Goal: Obtain resource: Download file/media

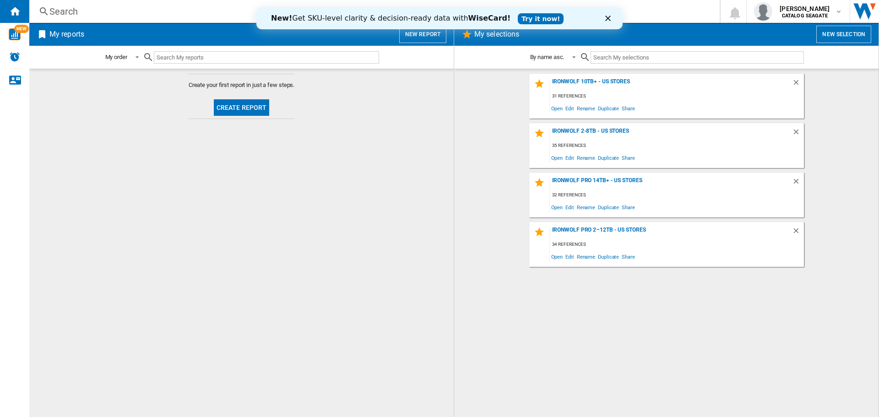
click at [609, 19] on polygon "Close" at bounding box center [607, 18] width 5 height 5
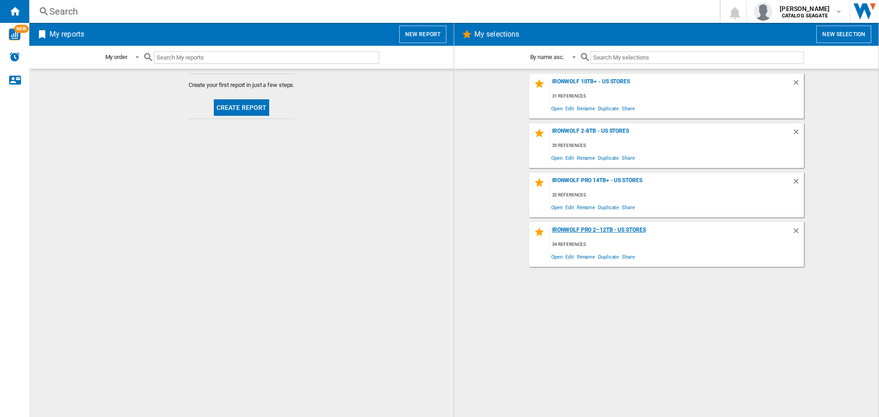
click at [618, 230] on div "IronWolf Pro 2–12TB - US Stores" at bounding box center [671, 233] width 242 height 12
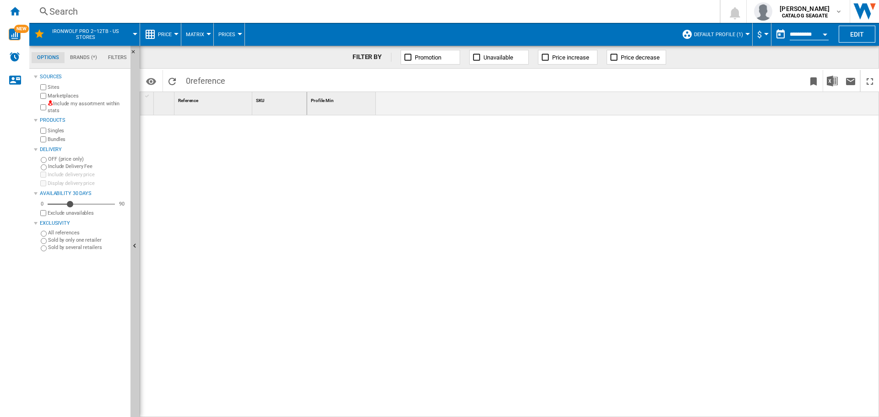
click at [50, 111] on label "Include my assortment within stats" at bounding box center [87, 107] width 79 height 14
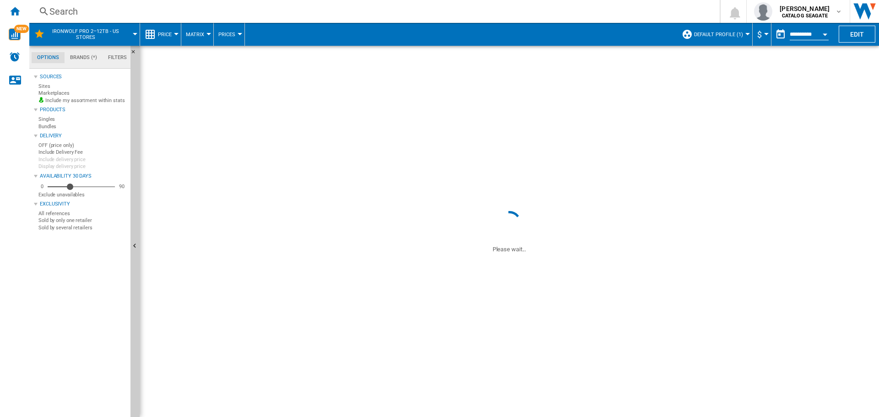
click at [728, 37] on span "Default profile (1)" at bounding box center [718, 35] width 49 height 6
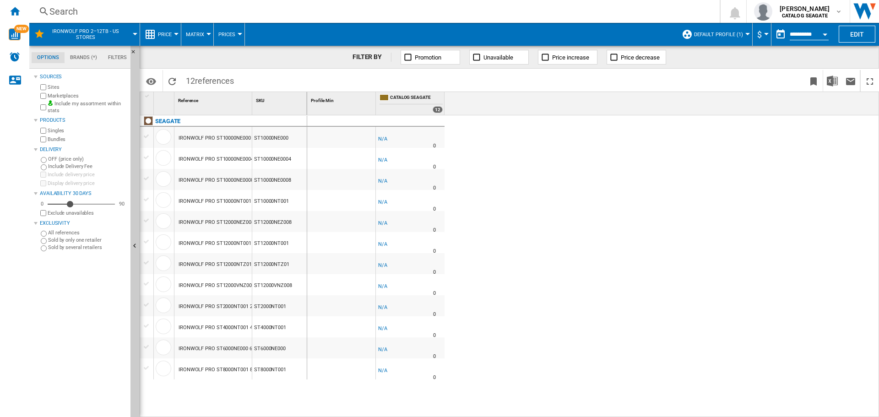
click at [707, 38] on button "Default profile (1)" at bounding box center [721, 34] width 54 height 23
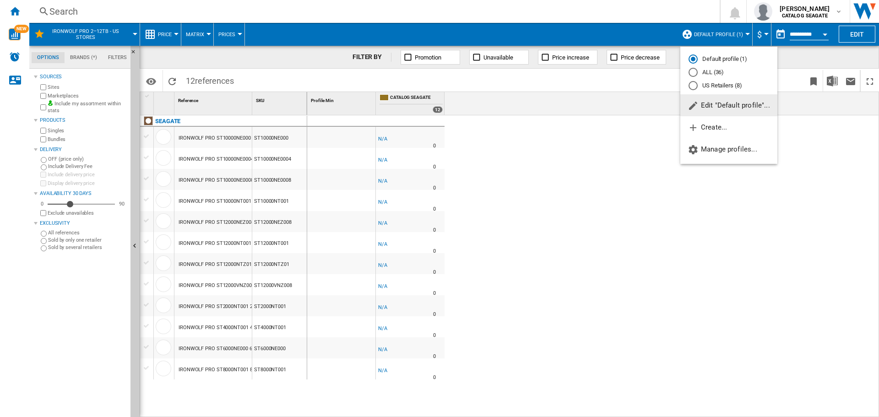
click at [709, 79] on md-radio-group "Default profile (1) ALL (36) US Retailers (8)" at bounding box center [728, 72] width 97 height 35
click at [710, 87] on md-radio-button "US Retailers (8)" at bounding box center [729, 85] width 81 height 9
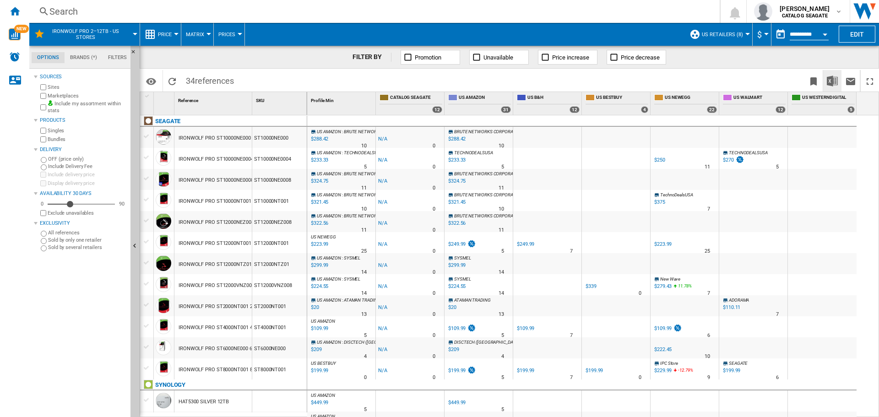
click at [826, 81] on button "Download in Excel" at bounding box center [832, 81] width 18 height 22
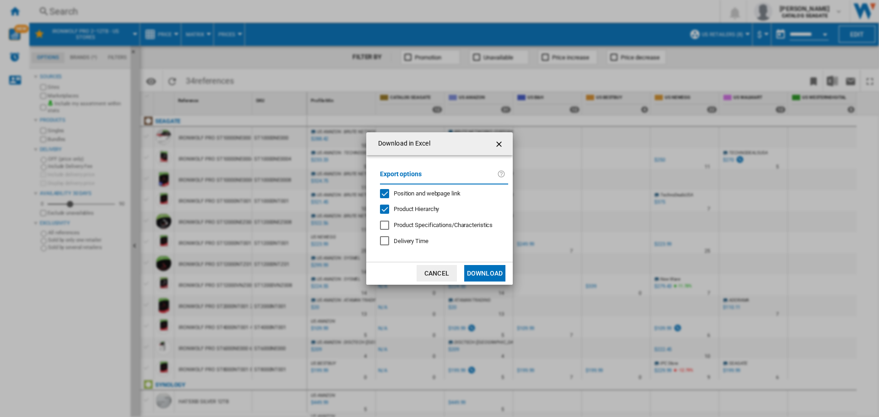
click at [487, 264] on md-dialog-actions "Cancel Download" at bounding box center [439, 273] width 147 height 23
click at [489, 271] on button "Download" at bounding box center [484, 273] width 41 height 16
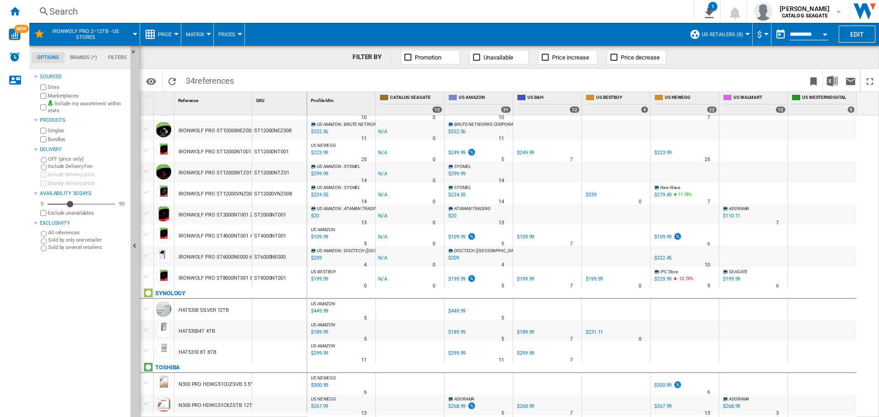
scroll to position [46, 0]
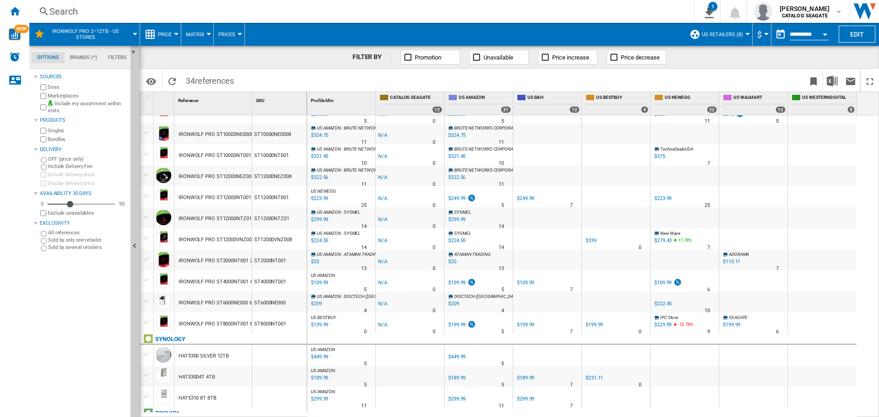
click at [319, 239] on div "$224.55" at bounding box center [319, 240] width 19 height 9
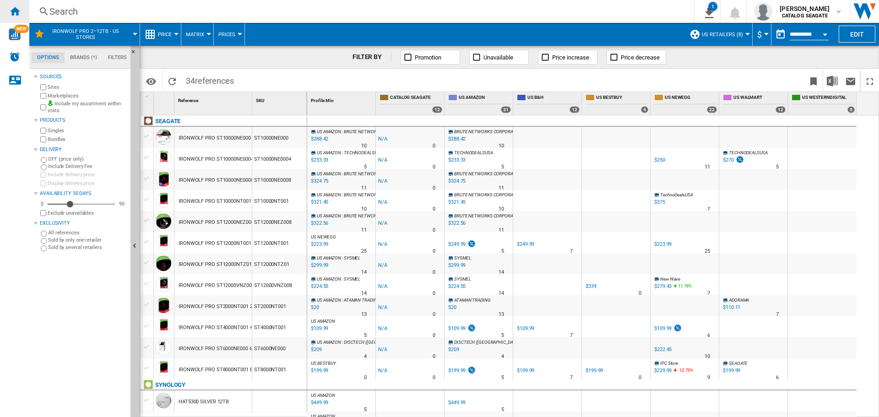
click at [19, 12] on ng-md-icon "Home" at bounding box center [14, 10] width 11 height 11
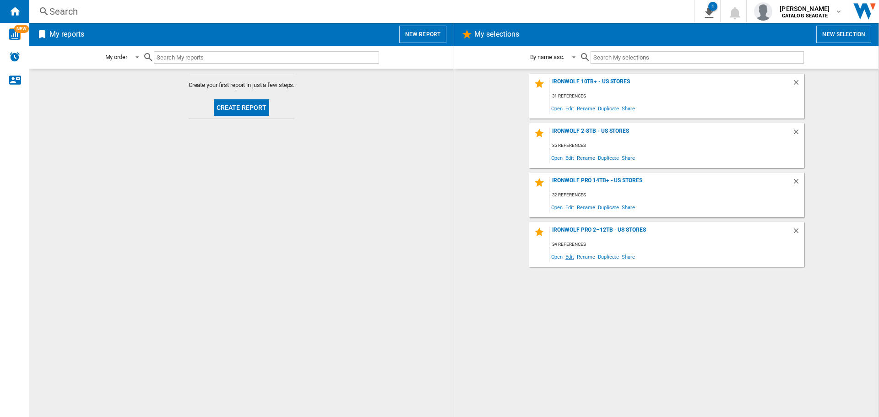
click at [571, 260] on span "Edit" at bounding box center [569, 256] width 11 height 12
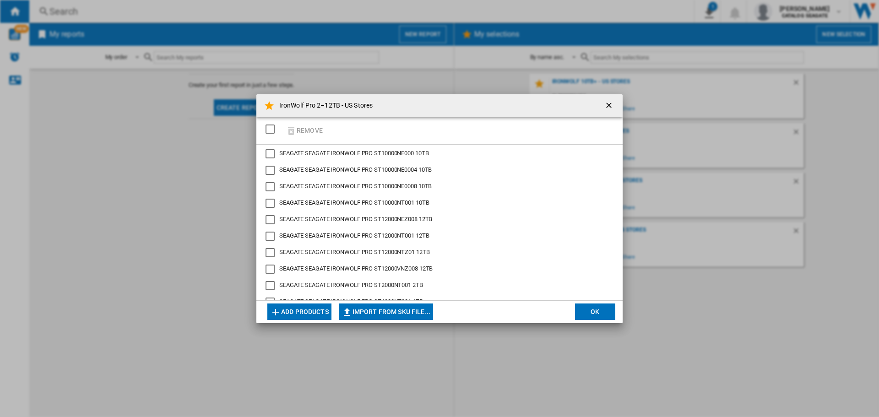
click at [479, 122] on div "Remove" at bounding box center [439, 130] width 366 height 27
click at [272, 217] on div "SEAGATE IRONWOLF PRO ST12000NEZ008 12TB" at bounding box center [270, 219] width 9 height 9
click at [304, 128] on button "Remove" at bounding box center [304, 131] width 43 height 22
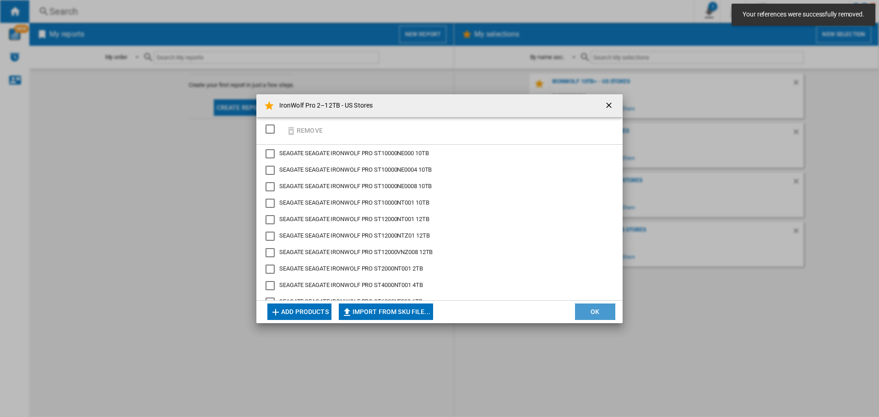
click at [603, 314] on button "OK" at bounding box center [595, 312] width 40 height 16
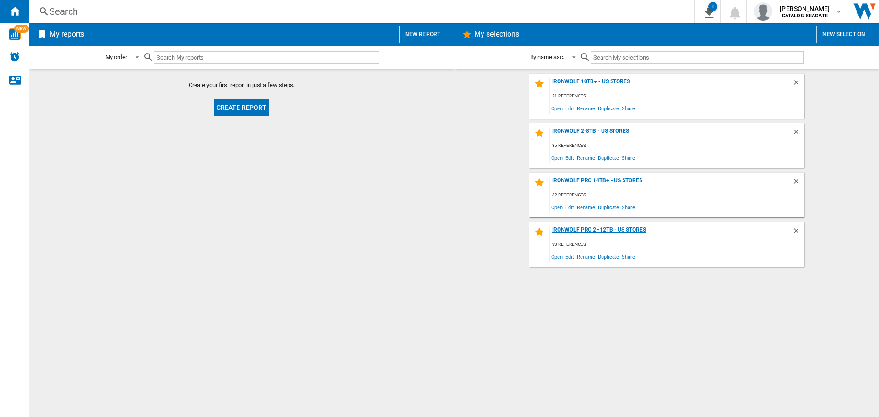
click at [604, 231] on div "IronWolf Pro 2–12TB - US Stores" at bounding box center [671, 233] width 242 height 12
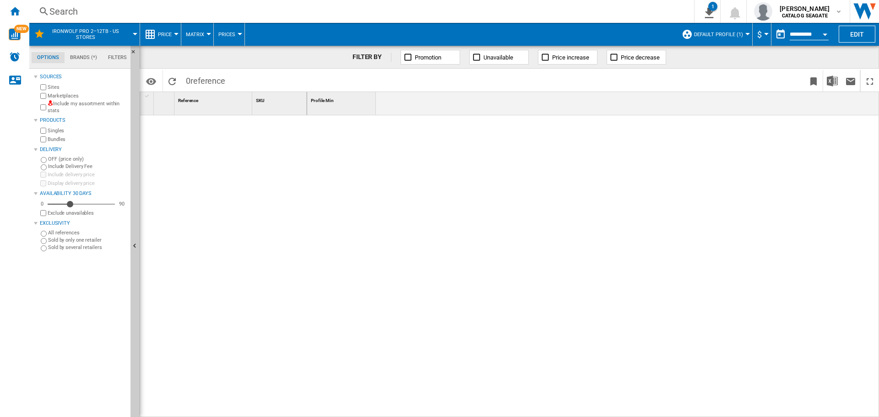
click at [49, 110] on label "Include my assortment within stats" at bounding box center [87, 107] width 79 height 14
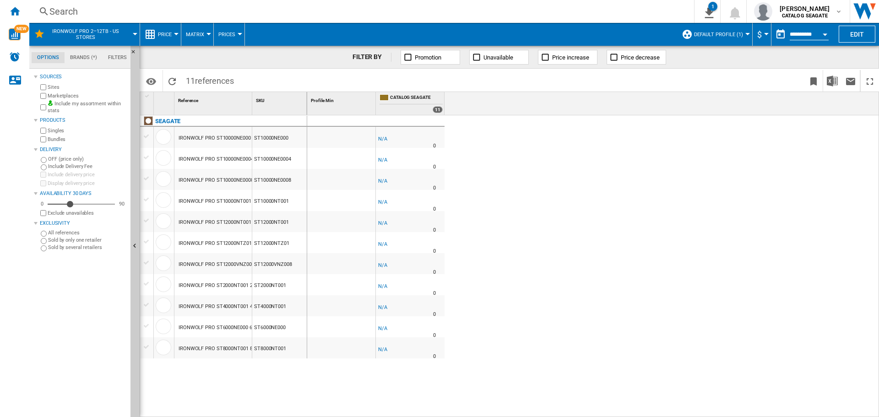
click at [738, 34] on span "Default profile (1)" at bounding box center [718, 35] width 49 height 6
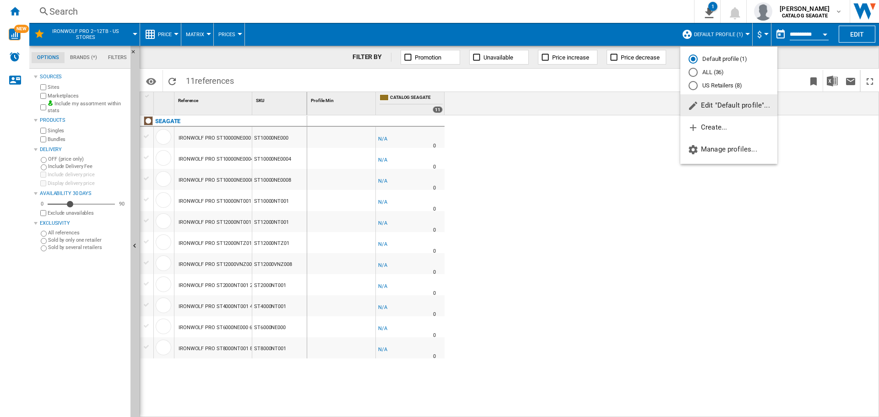
click at [716, 84] on md-radio-button "US Retailers (8)" at bounding box center [729, 85] width 81 height 9
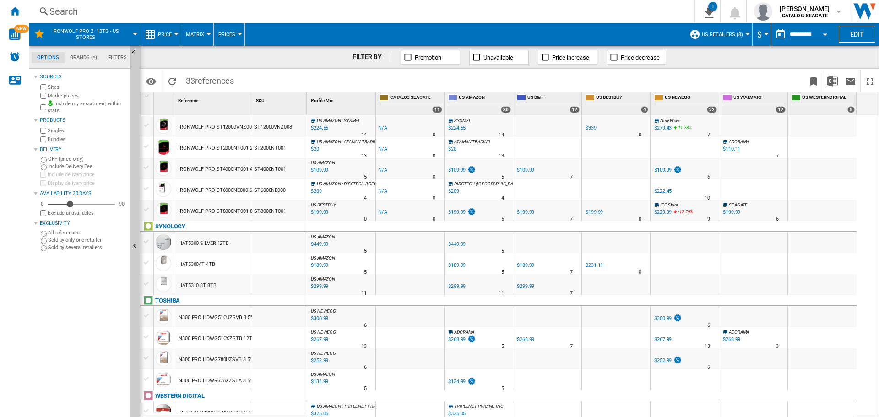
scroll to position [229, 0]
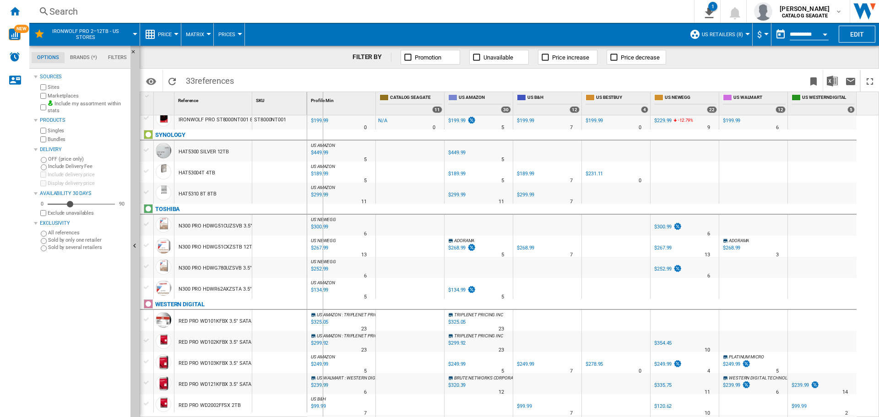
drag, startPoint x: 253, startPoint y: 101, endPoint x: 322, endPoint y: 109, distance: 69.5
click at [322, 109] on div "1 Reference 1 SKU 1 SEAGATE IRONWOLF PRO ST10000NE000 10TB ST10000NE000 IRONWOL…" at bounding box center [509, 254] width 739 height 325
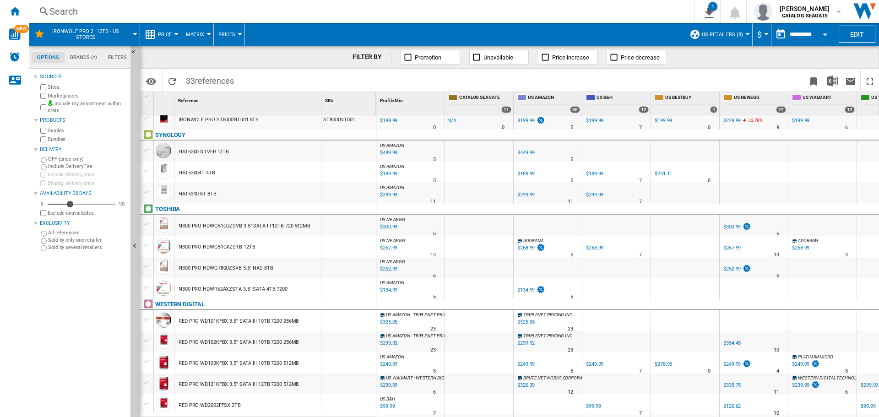
click at [392, 225] on div "$300.99" at bounding box center [388, 227] width 19 height 9
click at [391, 249] on div "$267.99" at bounding box center [388, 248] width 19 height 9
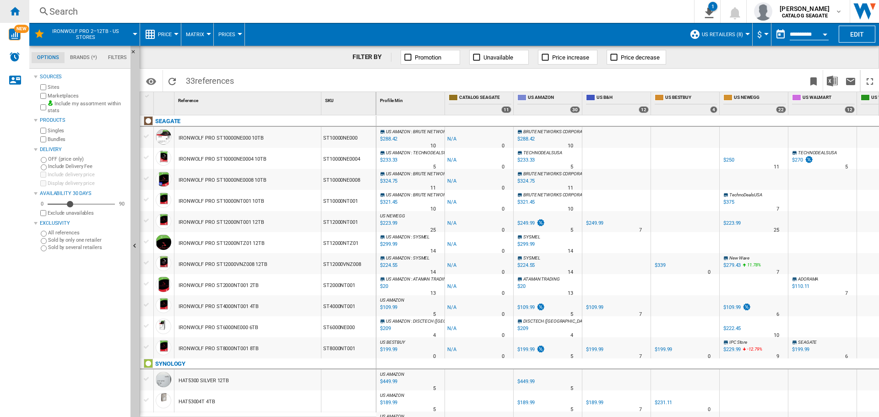
click at [13, 6] on ng-md-icon "Home" at bounding box center [14, 10] width 11 height 11
